Goal: Check status: Check status

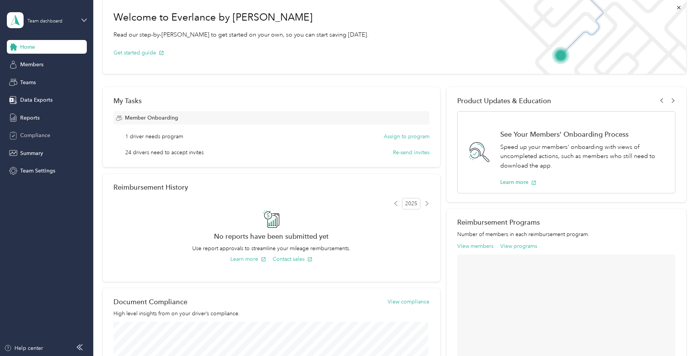
click at [55, 135] on div "Compliance" at bounding box center [47, 136] width 80 height 14
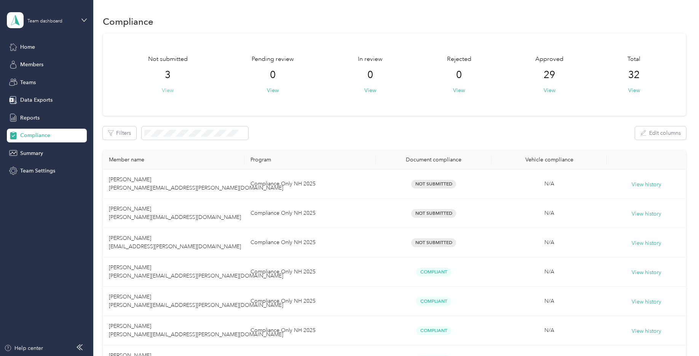
click at [171, 89] on button "View" at bounding box center [168, 90] width 12 height 8
